Goal: Information Seeking & Learning: Learn about a topic

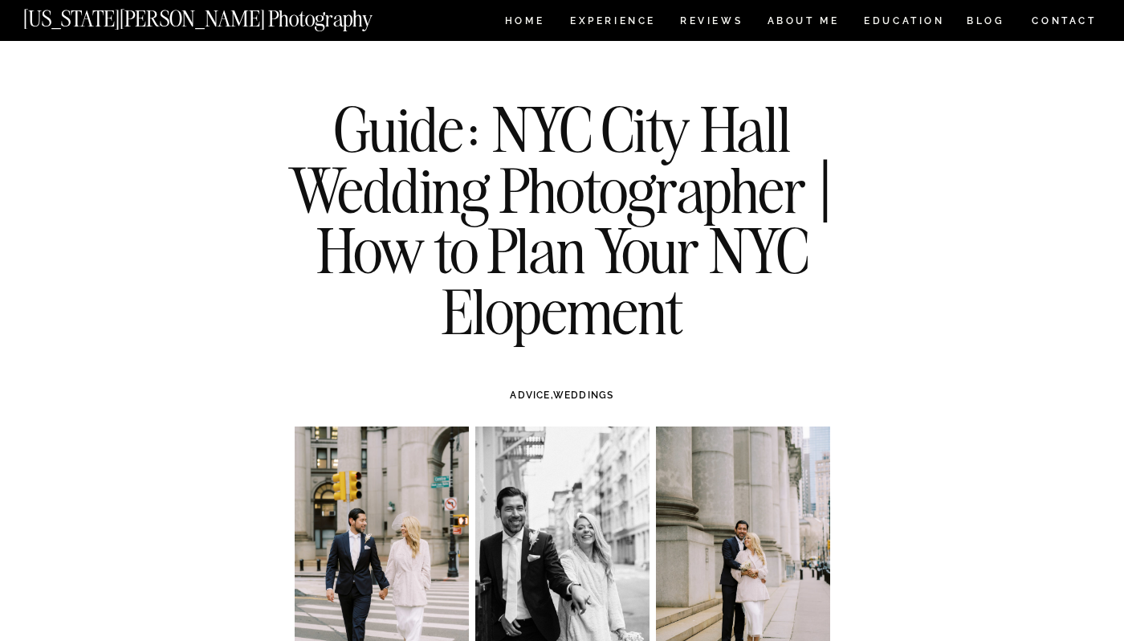
click at [218, 22] on nav "[US_STATE][PERSON_NAME] Photography" at bounding box center [224, 15] width 403 height 14
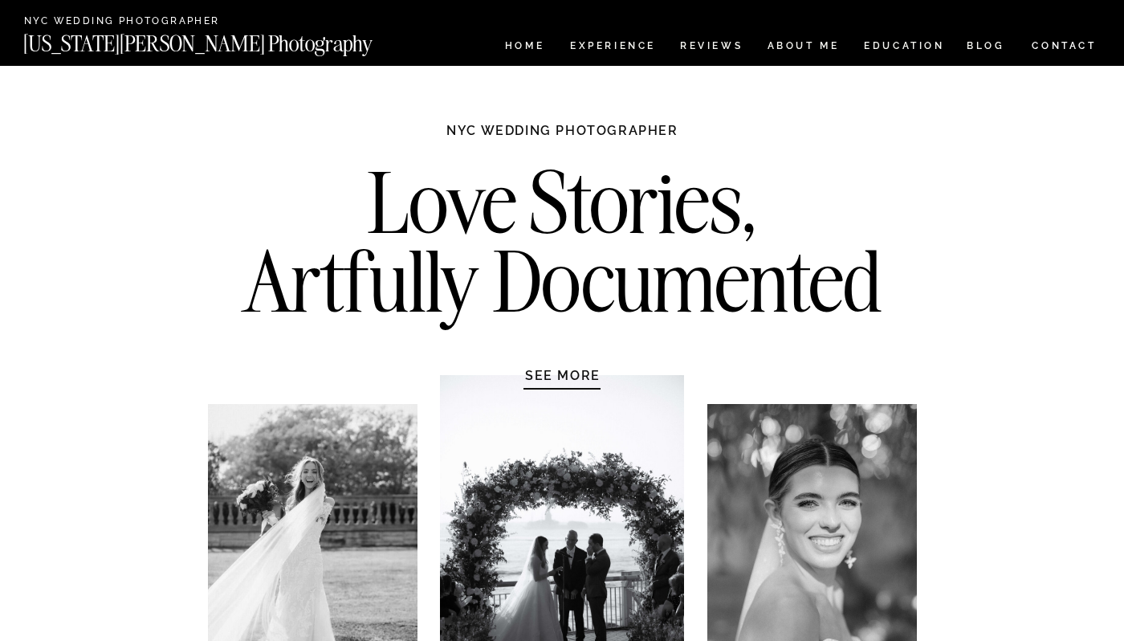
click at [440, 197] on h2 "Love Stories, Artfully Documented" at bounding box center [563, 247] width 674 height 169
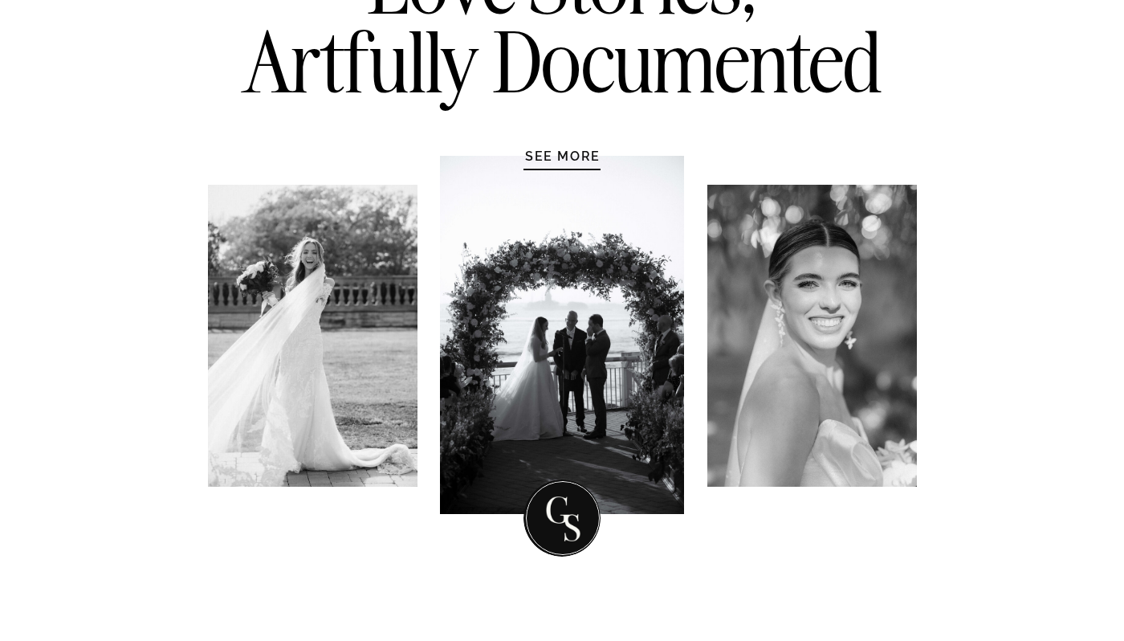
click at [537, 161] on h1 "SEE MORE" at bounding box center [563, 156] width 153 height 16
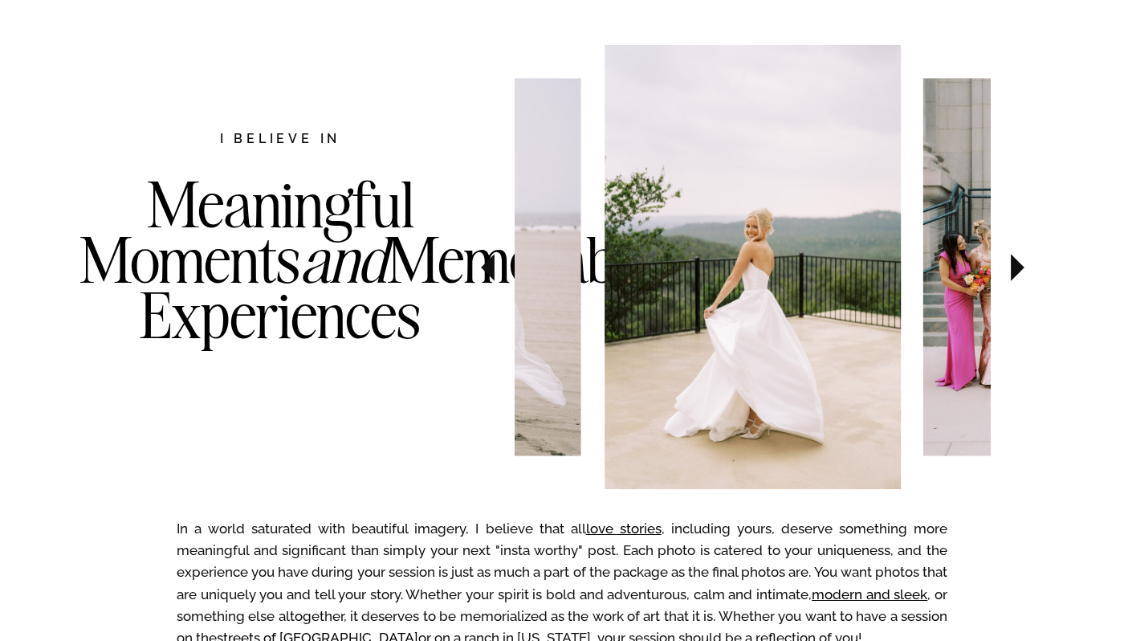
scroll to position [829, 0]
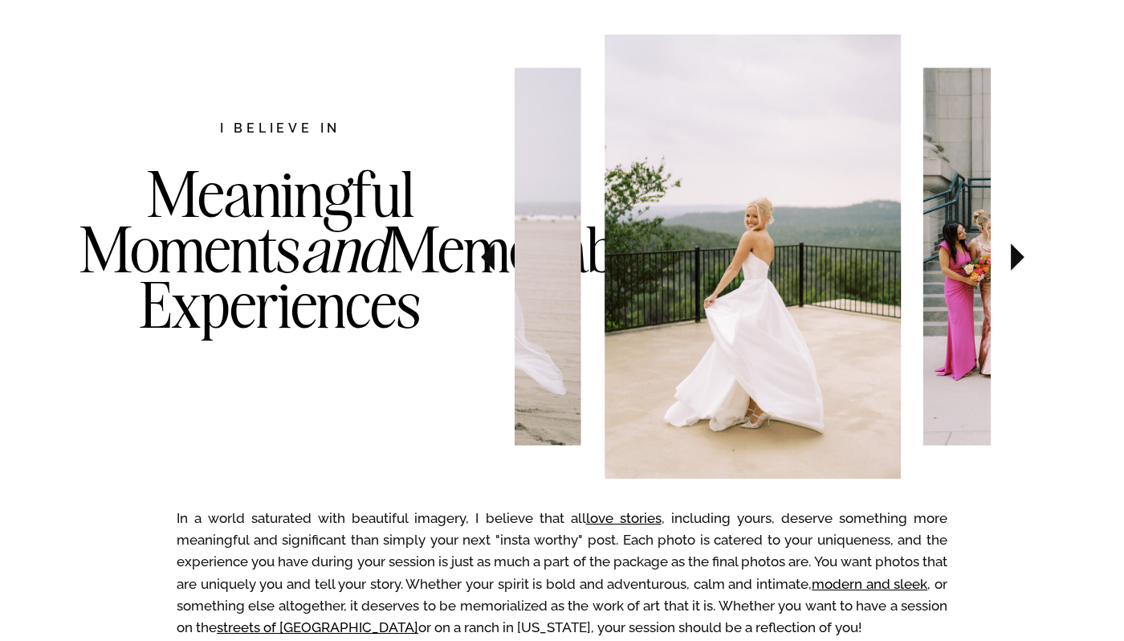
click at [1009, 256] on icon at bounding box center [1018, 257] width 54 height 56
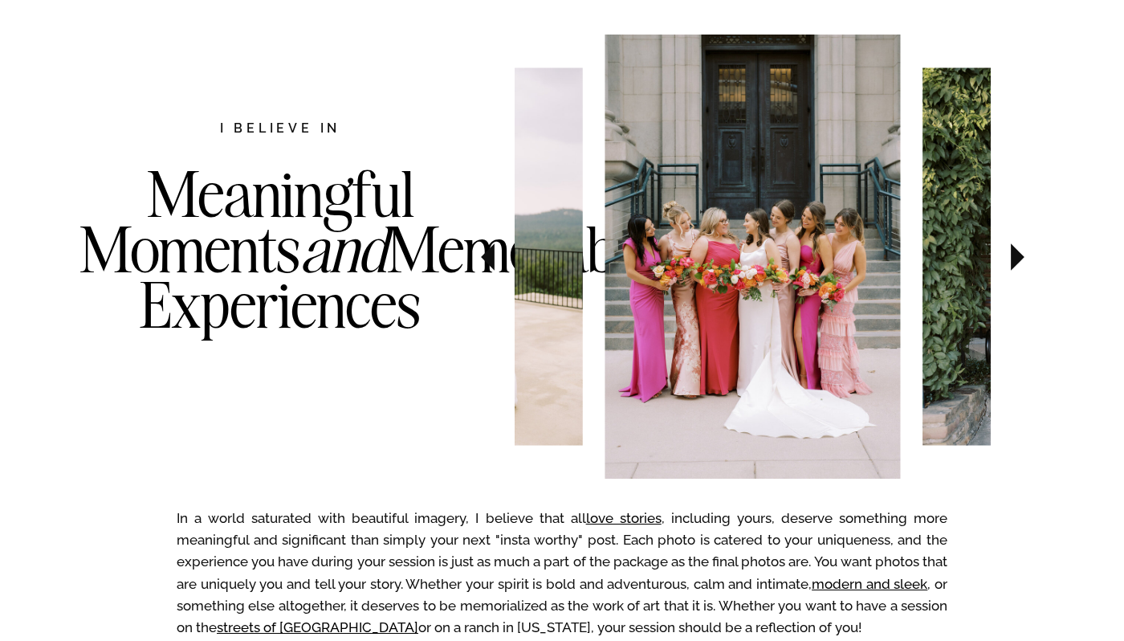
click at [1010, 257] on icon at bounding box center [1018, 257] width 54 height 56
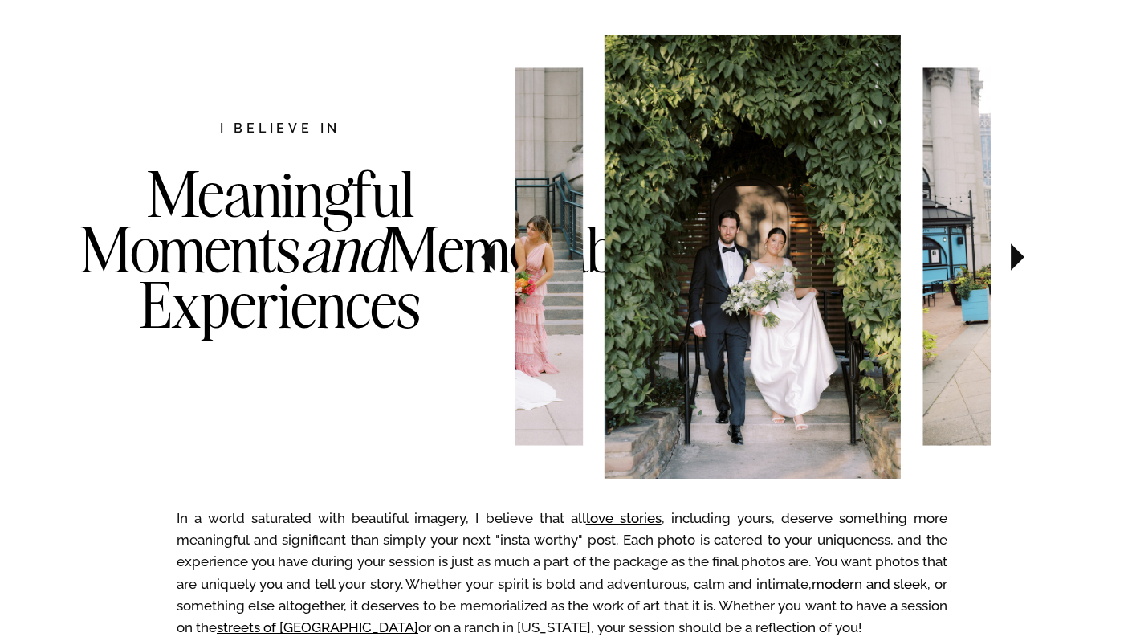
click at [1010, 257] on icon at bounding box center [1018, 257] width 54 height 56
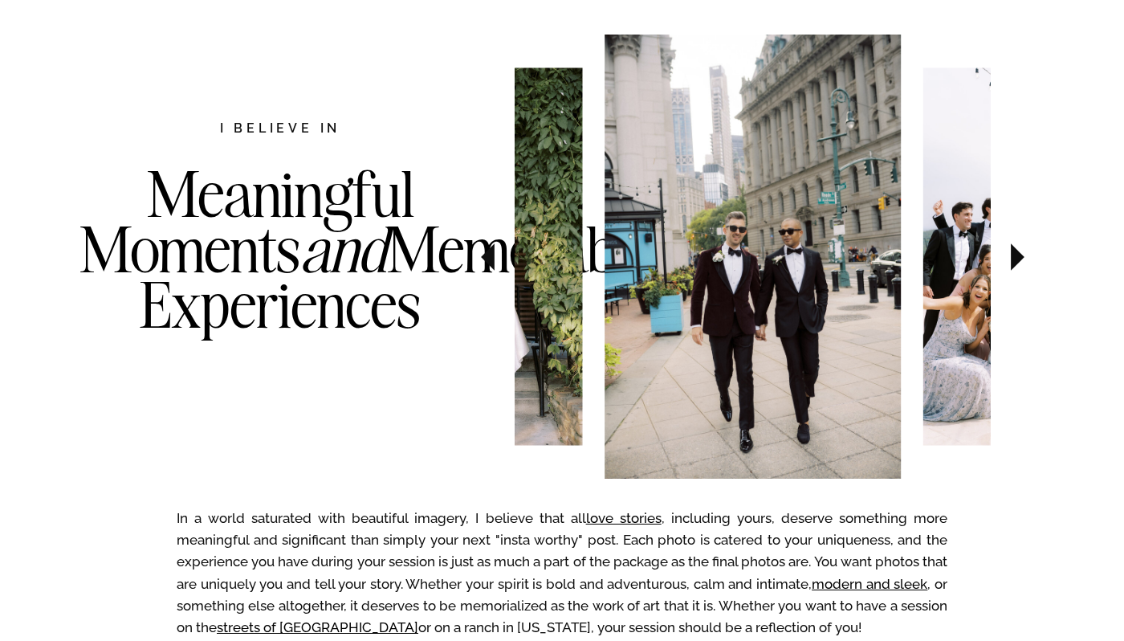
click at [1010, 257] on icon at bounding box center [1018, 257] width 54 height 56
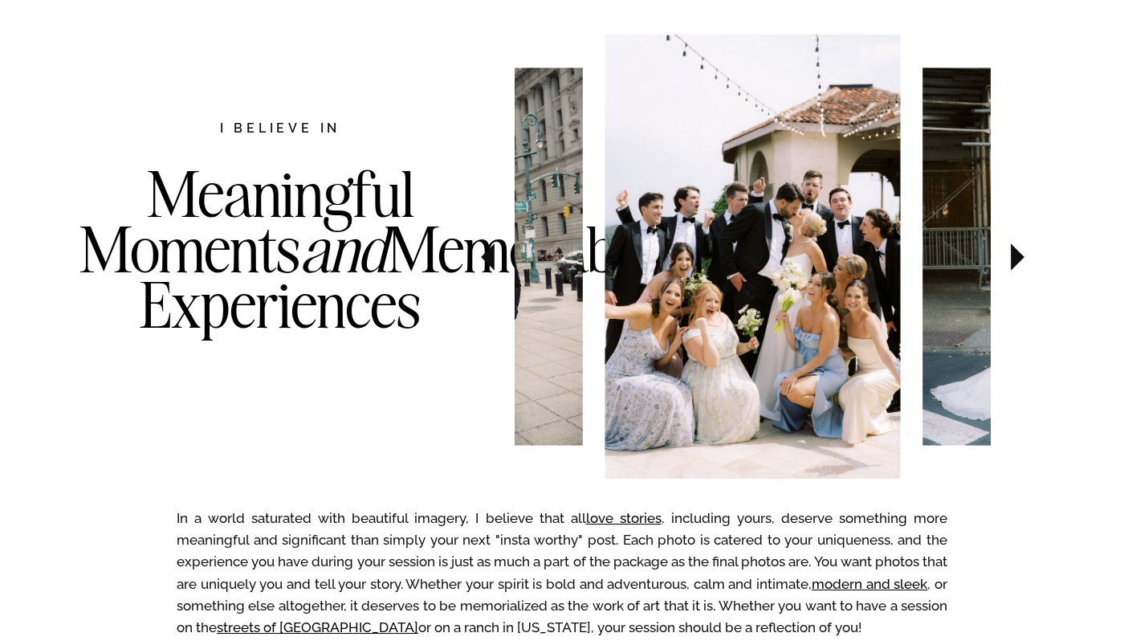
click at [1010, 257] on icon at bounding box center [1018, 257] width 54 height 56
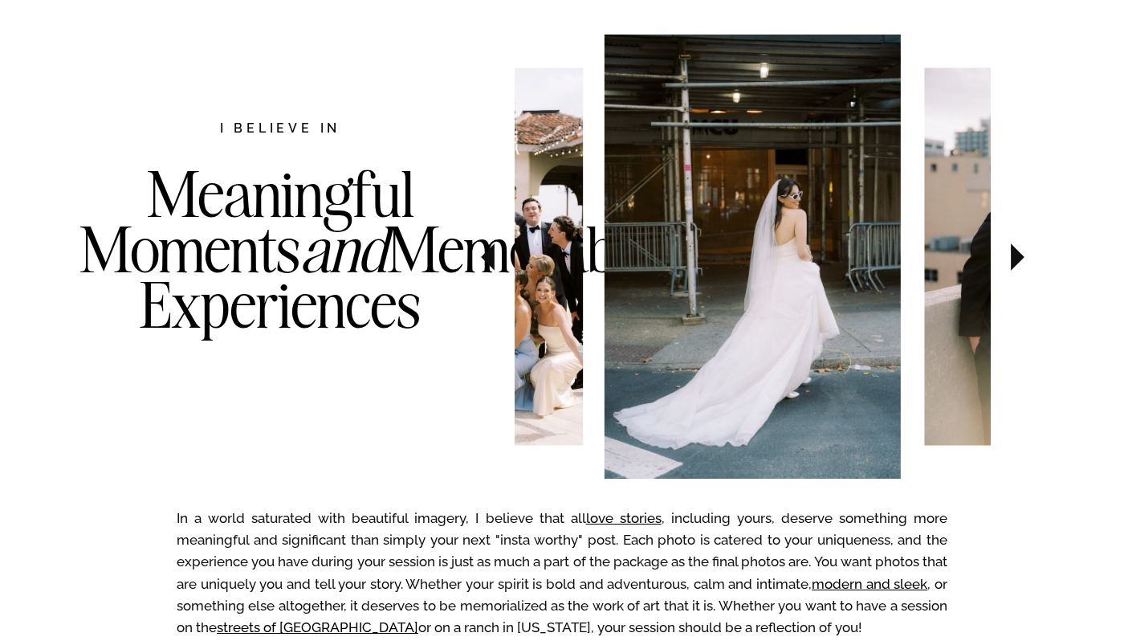
click at [1010, 257] on icon at bounding box center [1018, 257] width 54 height 56
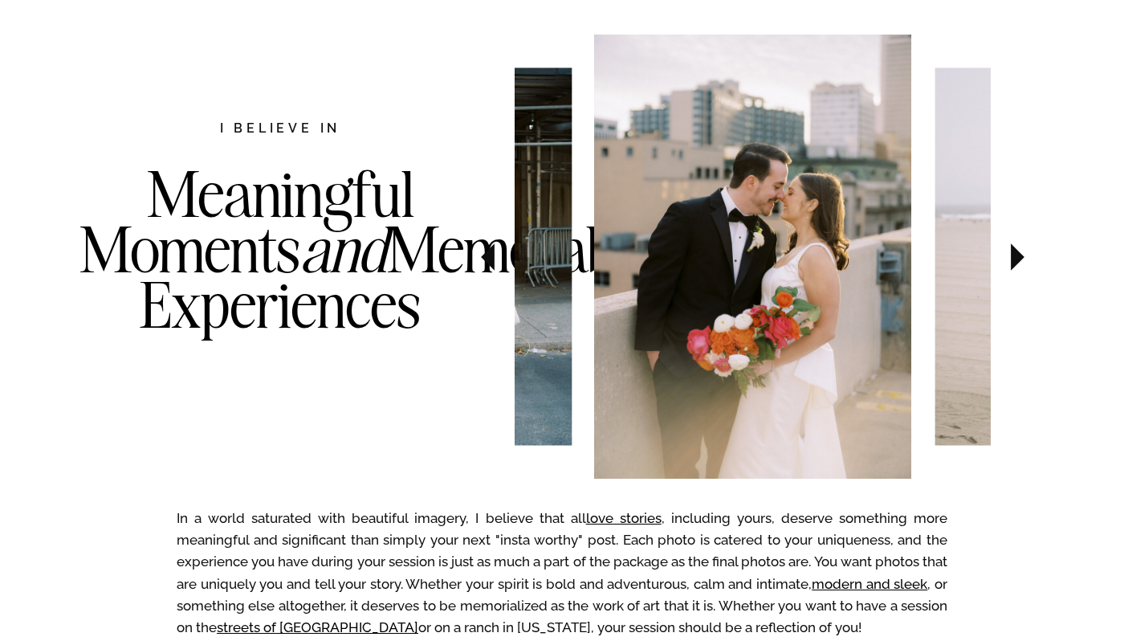
click at [1016, 255] on icon at bounding box center [1018, 256] width 14 height 27
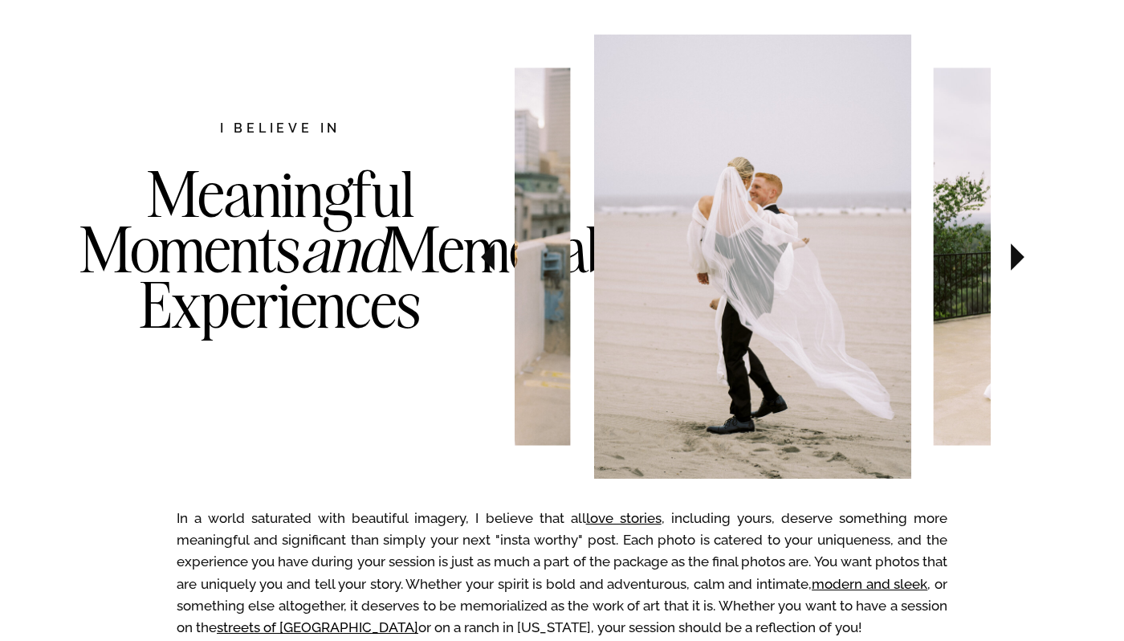
click at [1016, 255] on icon at bounding box center [1018, 256] width 14 height 27
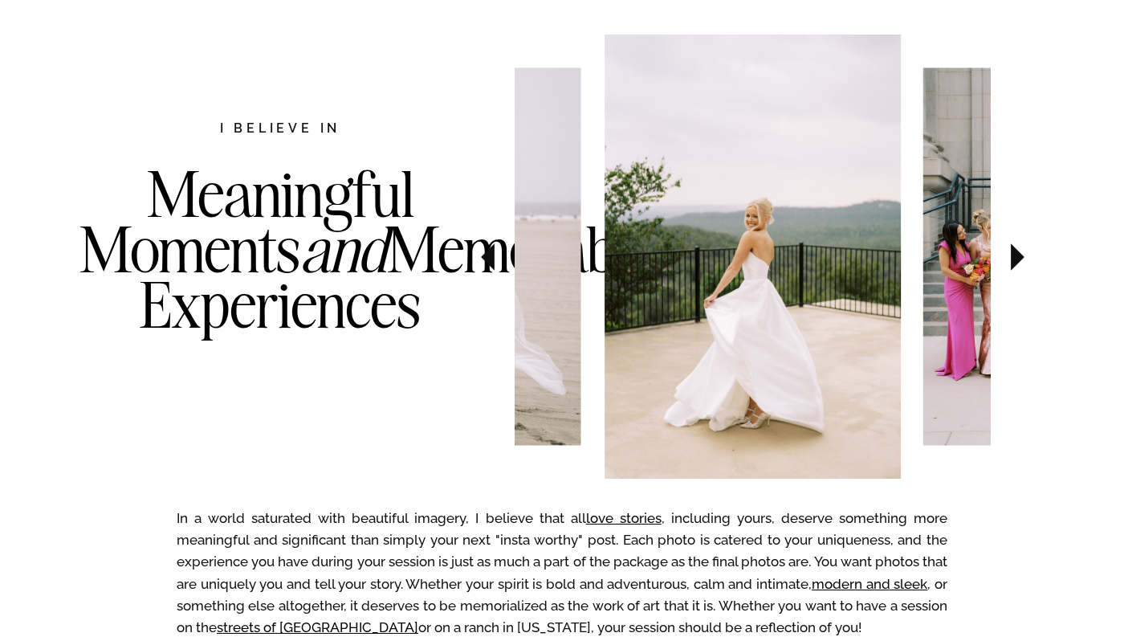
click at [1015, 255] on icon at bounding box center [1018, 256] width 14 height 27
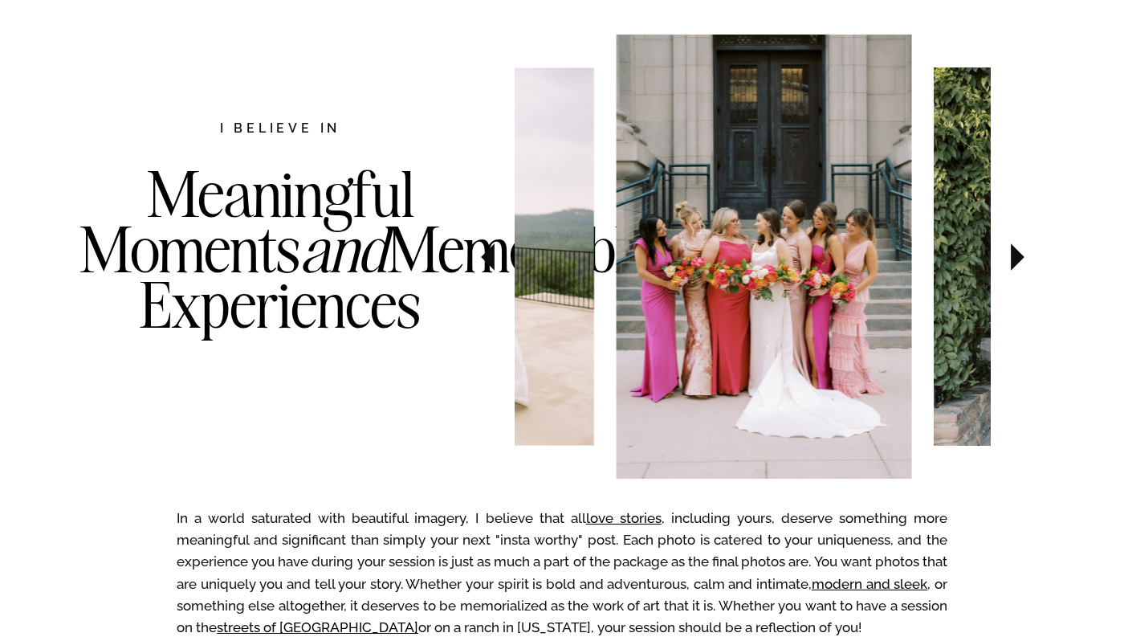
click at [1015, 255] on icon at bounding box center [1018, 256] width 14 height 27
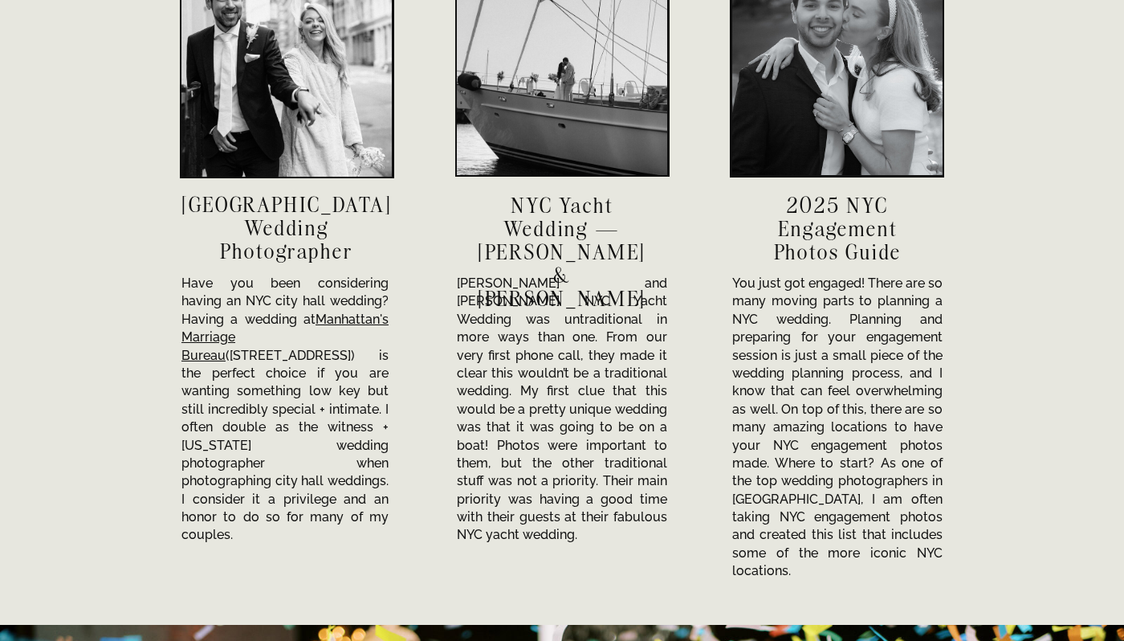
scroll to position [5587, 0]
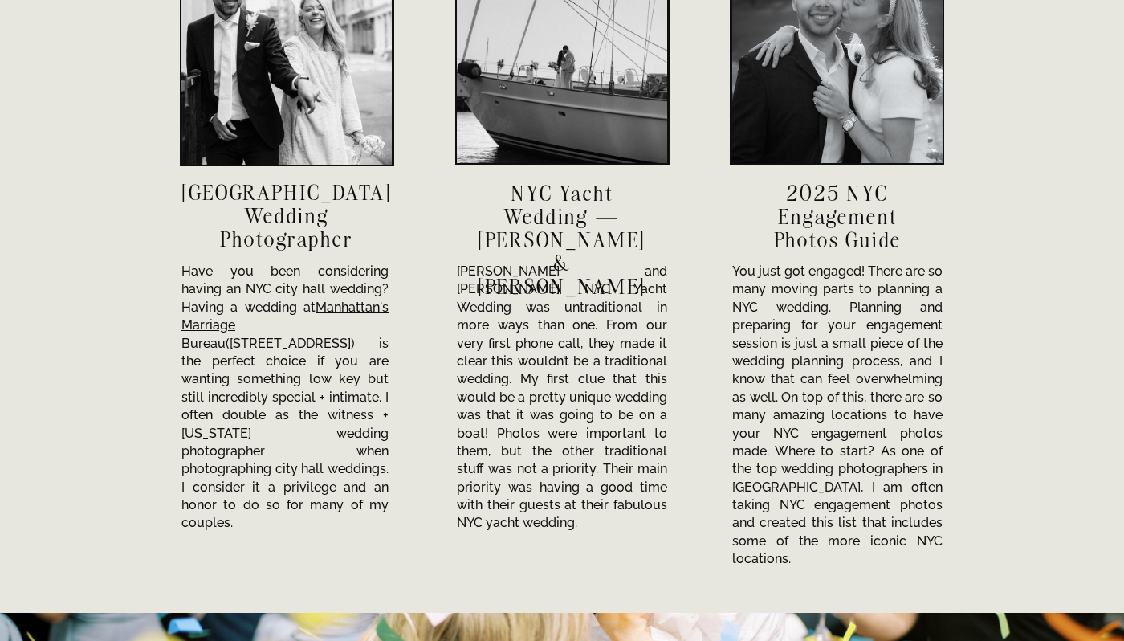
click at [294, 222] on h3 "NYC City Hall Wedding Photographer" at bounding box center [287, 215] width 210 height 69
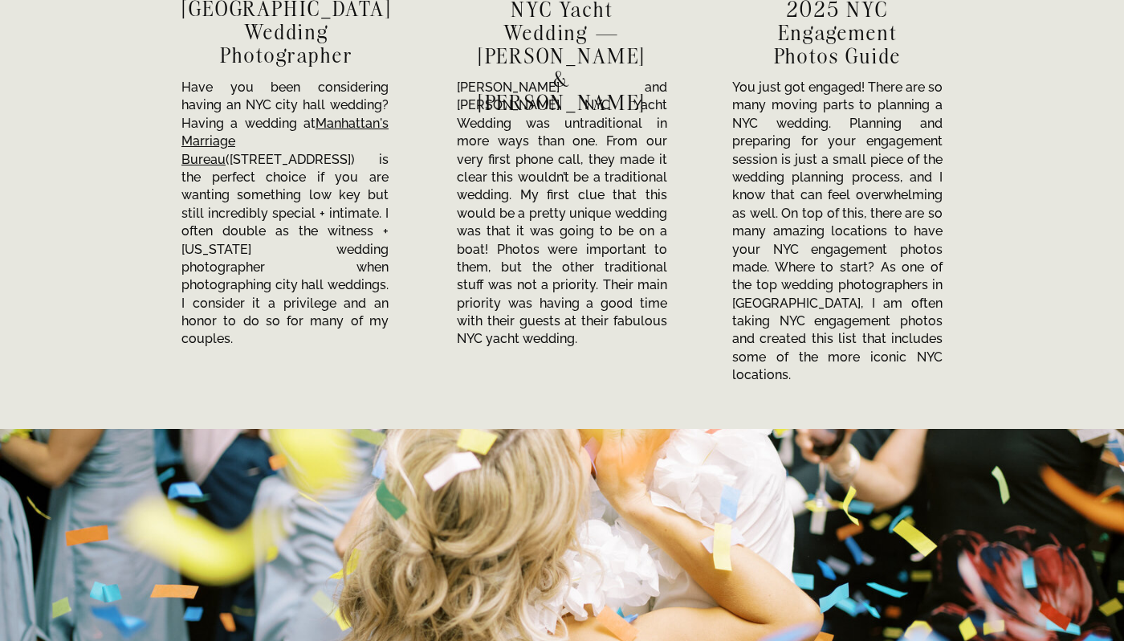
scroll to position [5560, 0]
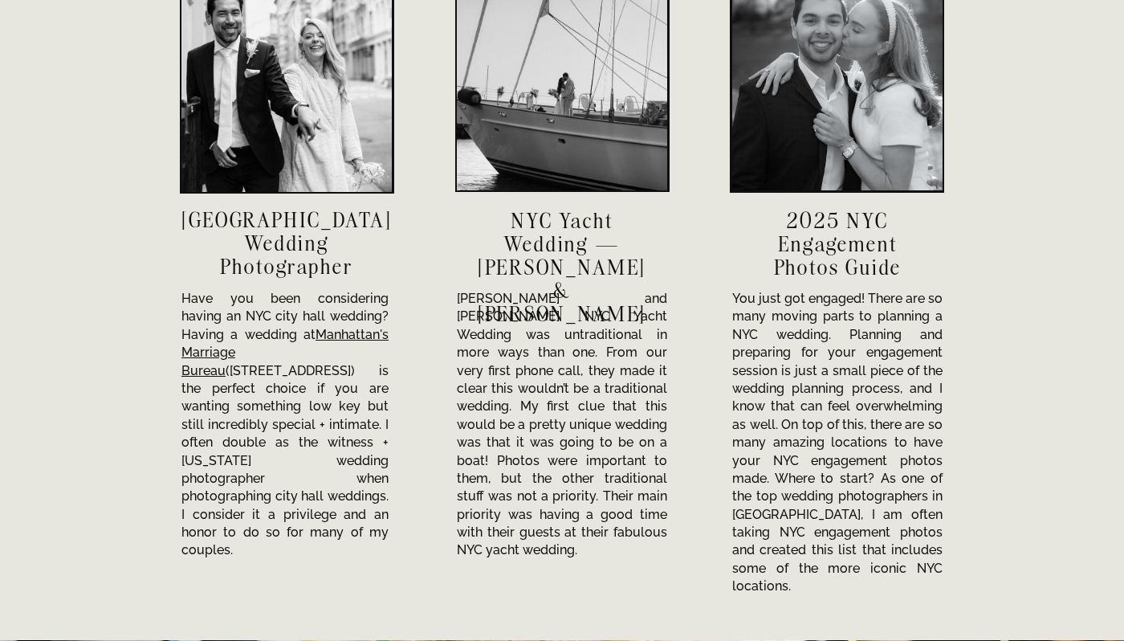
click at [259, 271] on h3 "NYC City Hall Wedding Photographer" at bounding box center [287, 242] width 210 height 69
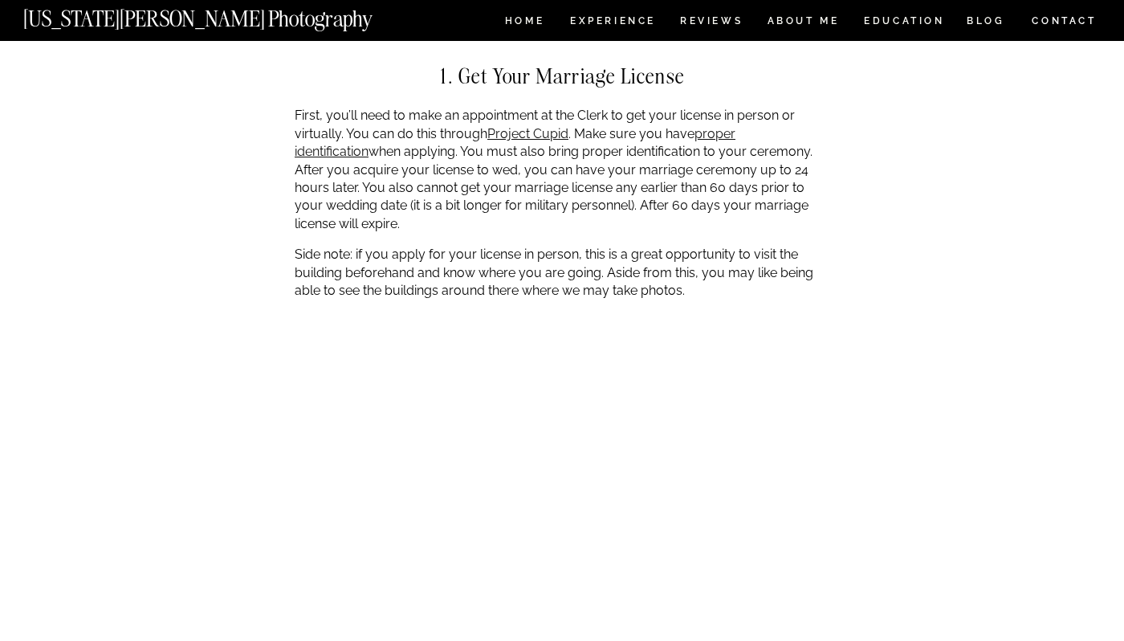
scroll to position [1921, 0]
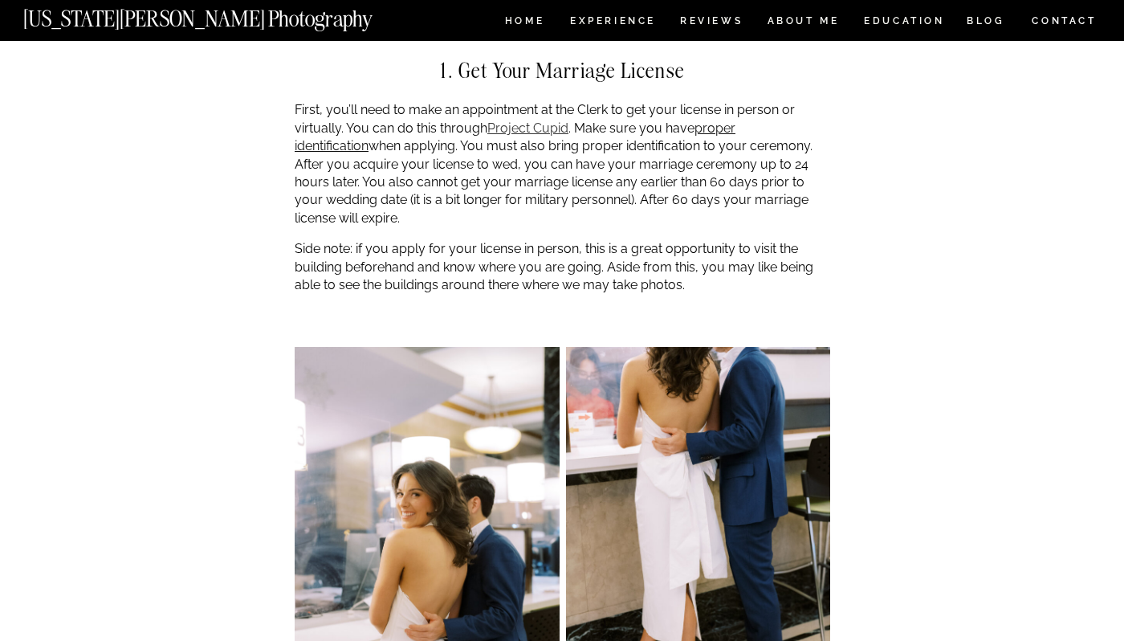
click at [511, 129] on link "Project Cupid" at bounding box center [528, 127] width 81 height 15
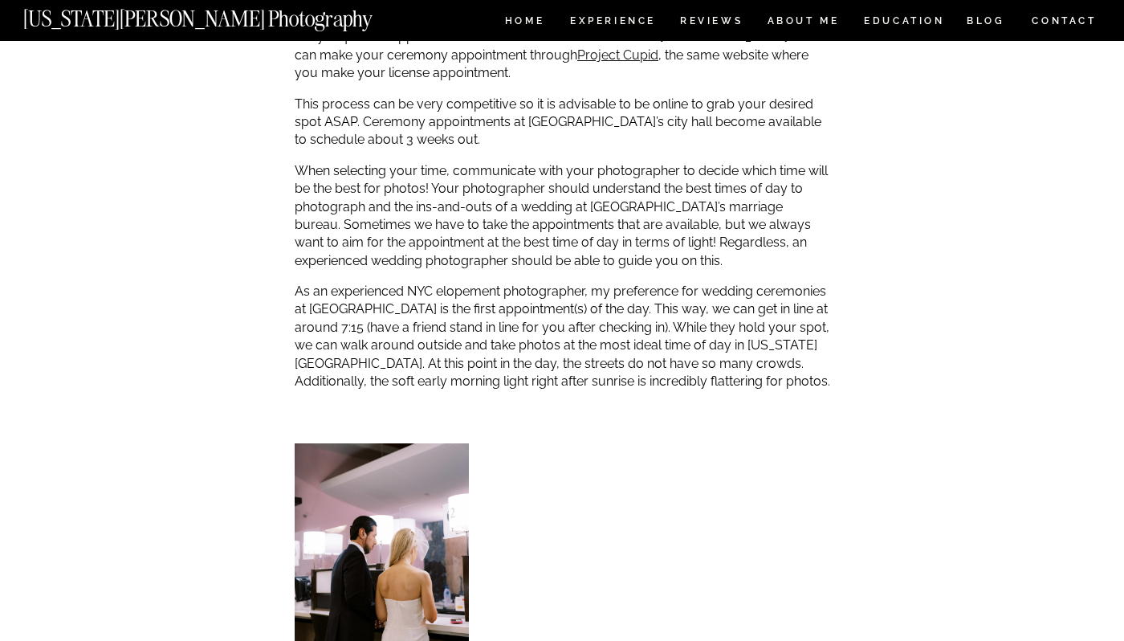
scroll to position [2726, 0]
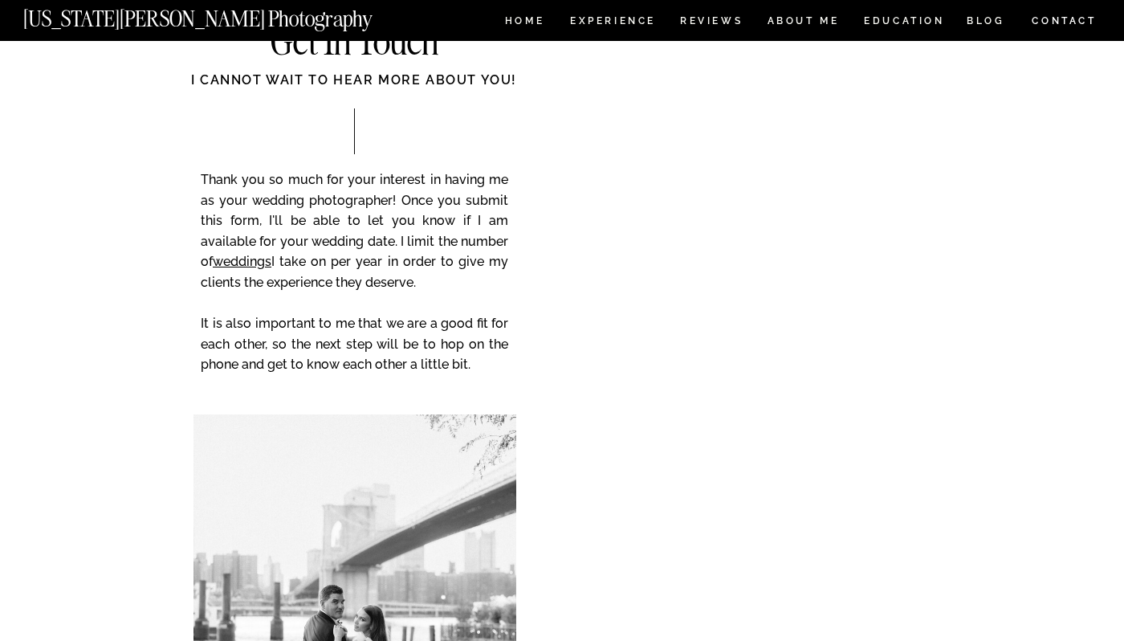
scroll to position [11746, 0]
